Goal: Navigation & Orientation: Understand site structure

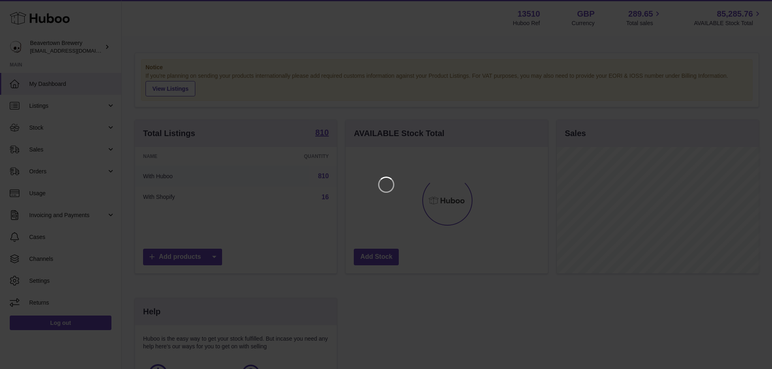
scroll to position [126, 204]
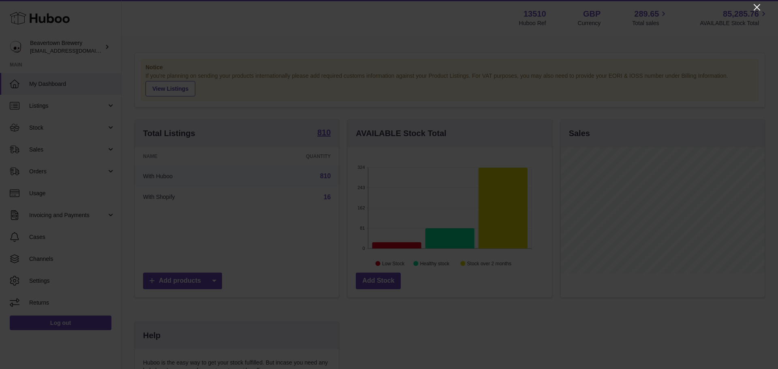
click at [759, 10] on icon "Close" at bounding box center [757, 7] width 10 height 10
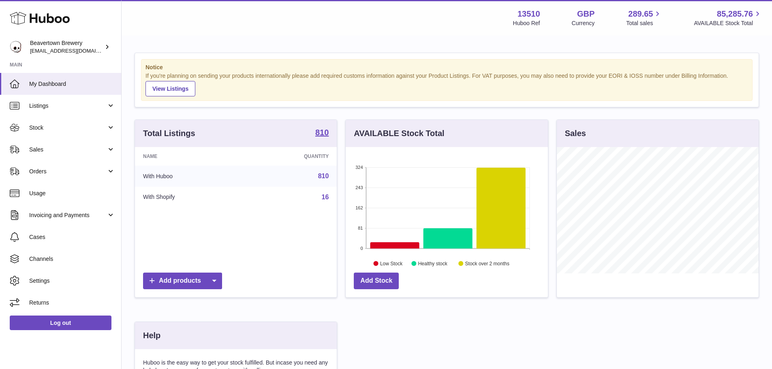
scroll to position [405075, 404999]
click at [94, 134] on link "Stock" at bounding box center [60, 128] width 121 height 22
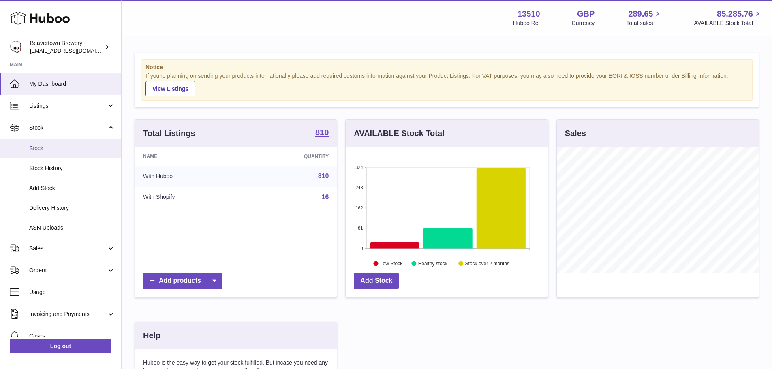
click at [83, 153] on link "Stock" at bounding box center [60, 149] width 121 height 20
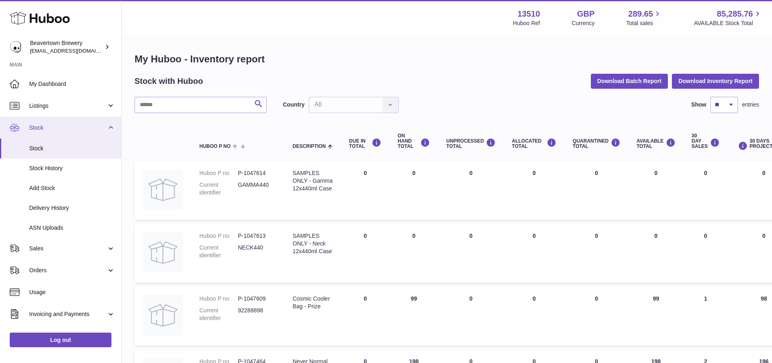
click at [91, 132] on link "Stock" at bounding box center [60, 128] width 121 height 22
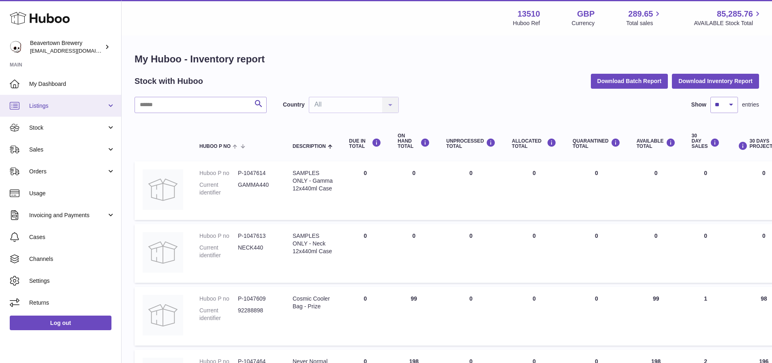
click at [86, 112] on link "Listings" at bounding box center [60, 106] width 121 height 22
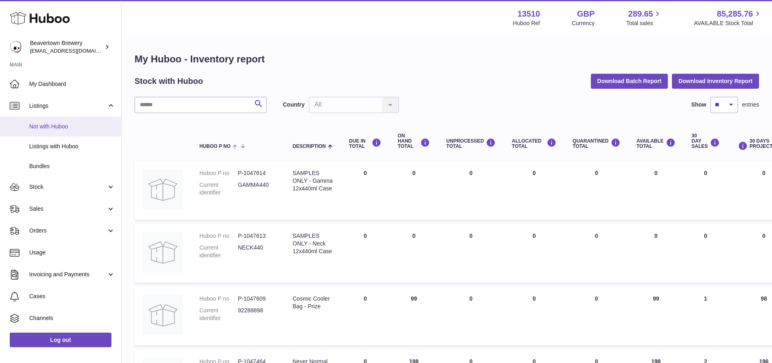
click at [61, 126] on span "Not with Huboo" at bounding box center [72, 127] width 86 height 8
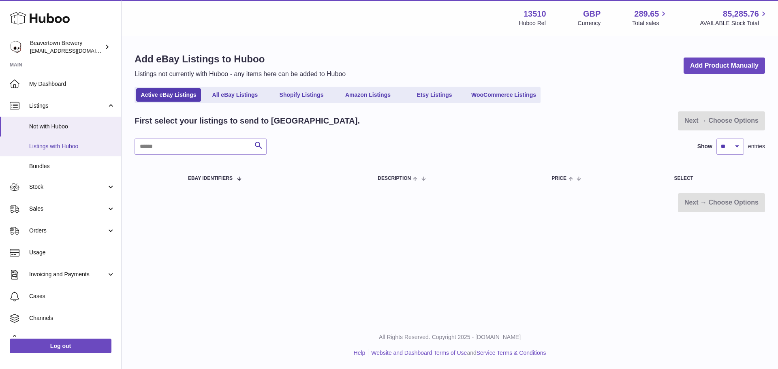
click at [63, 145] on span "Listings with Huboo" at bounding box center [72, 147] width 86 height 8
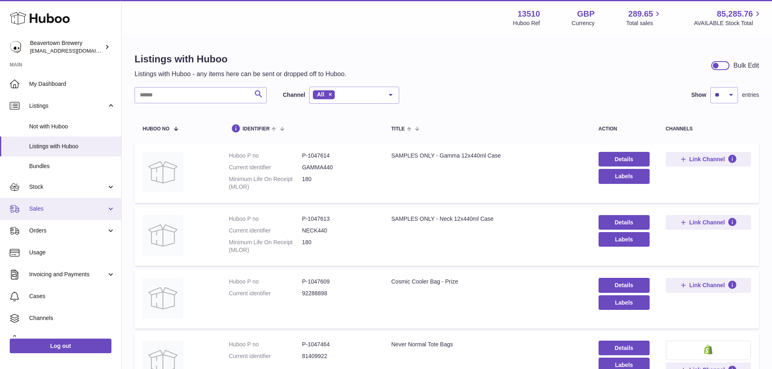
click at [69, 209] on span "Sales" at bounding box center [67, 209] width 77 height 8
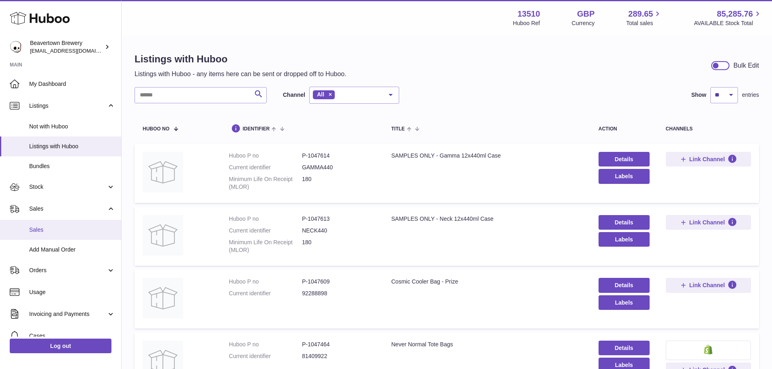
click at [75, 230] on span "Sales" at bounding box center [72, 230] width 86 height 8
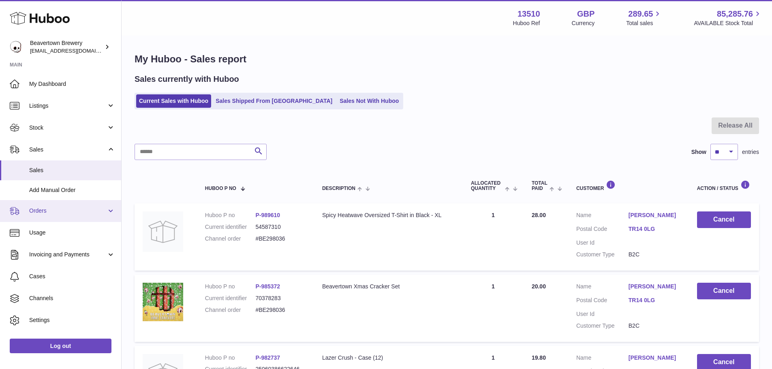
click at [42, 206] on link "Orders" at bounding box center [60, 211] width 121 height 22
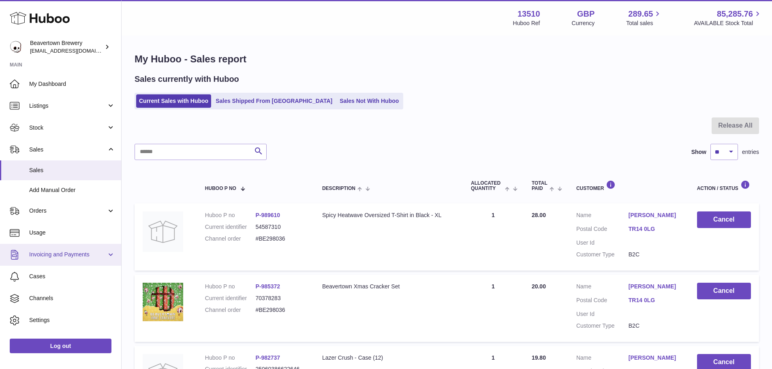
click at [77, 248] on link "Invoicing and Payments" at bounding box center [60, 255] width 121 height 22
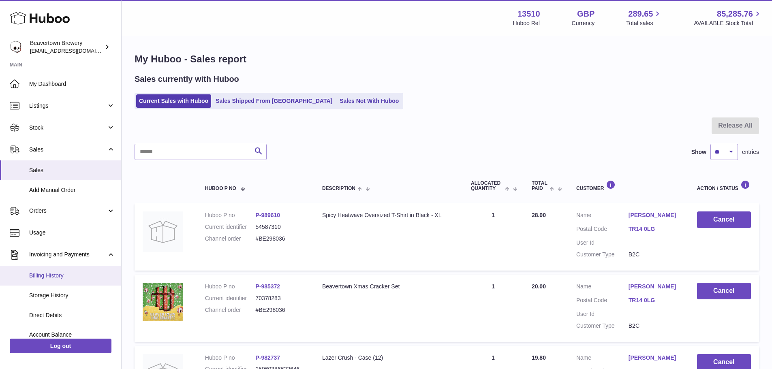
click at [83, 267] on link "Billing History" at bounding box center [60, 276] width 121 height 20
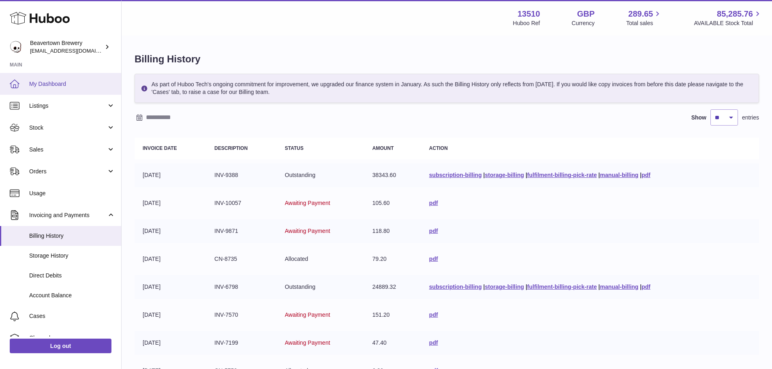
click at [55, 87] on span "My Dashboard" at bounding box center [72, 84] width 86 height 8
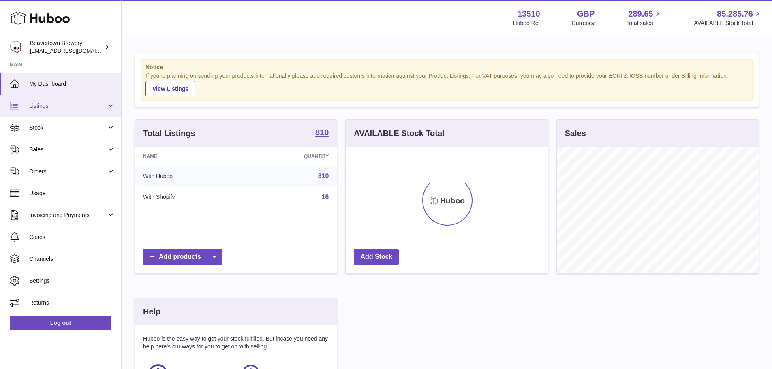
scroll to position [126, 202]
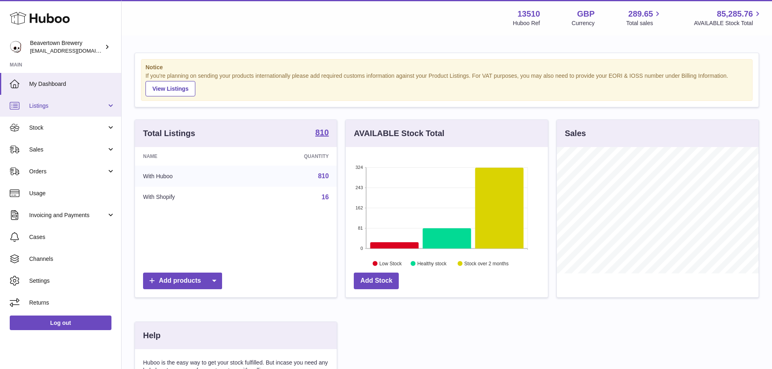
click at [116, 108] on link "Listings" at bounding box center [60, 106] width 121 height 22
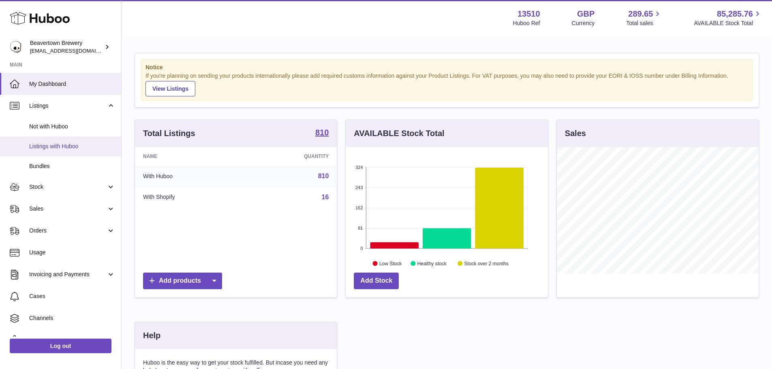
click at [98, 148] on span "Listings with Huboo" at bounding box center [72, 147] width 86 height 8
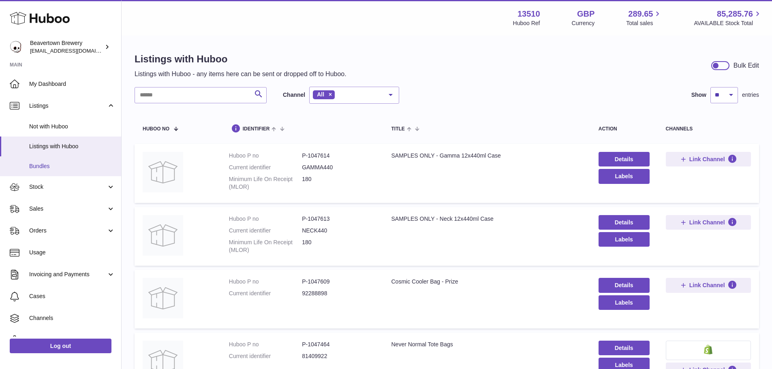
click at [86, 160] on link "Bundles" at bounding box center [60, 166] width 121 height 20
